Goal: Find specific page/section: Find specific page/section

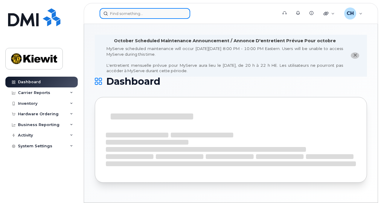
drag, startPoint x: 149, startPoint y: 15, endPoint x: 147, endPoint y: 12, distance: 3.4
click at [149, 14] on input at bounding box center [144, 13] width 91 height 11
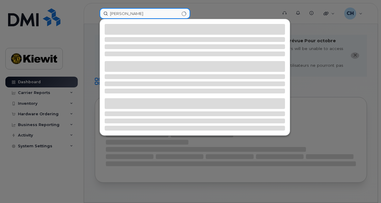
type input "toni waybright"
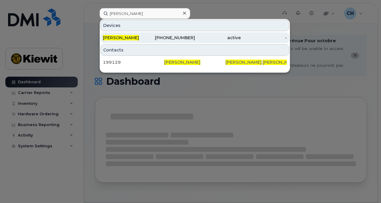
click at [151, 37] on div "719-258-0247" at bounding box center [172, 38] width 46 height 6
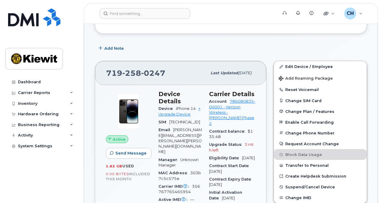
scroll to position [90, 0]
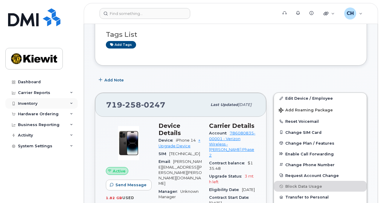
click at [38, 102] on div "Inventory" at bounding box center [41, 103] width 72 height 11
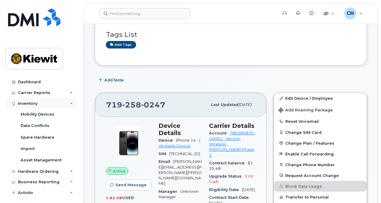
click at [38, 103] on div "Inventory" at bounding box center [41, 103] width 72 height 11
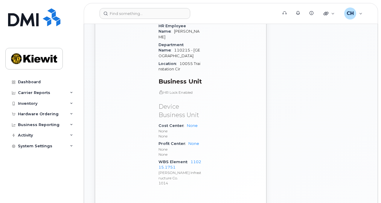
scroll to position [388, 0]
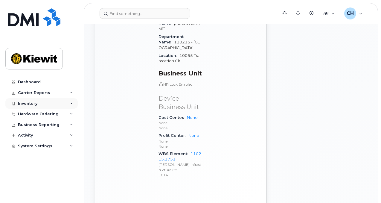
click at [41, 104] on div "Inventory" at bounding box center [41, 103] width 72 height 11
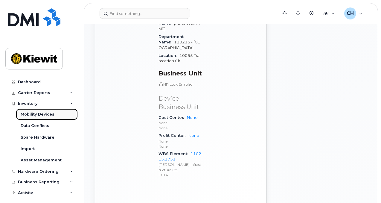
click at [38, 116] on div "Mobility Devices" at bounding box center [38, 113] width 34 height 5
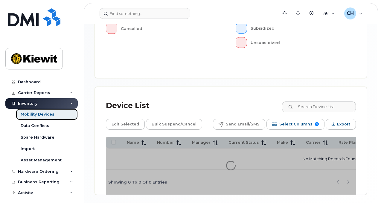
scroll to position [275, 0]
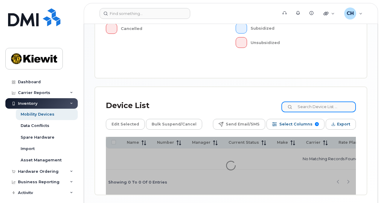
click at [321, 101] on input at bounding box center [318, 106] width 74 height 11
type input "106146"
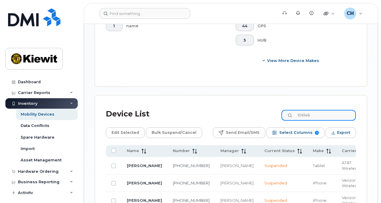
scroll to position [428, 0]
